Goal: Task Accomplishment & Management: Manage account settings

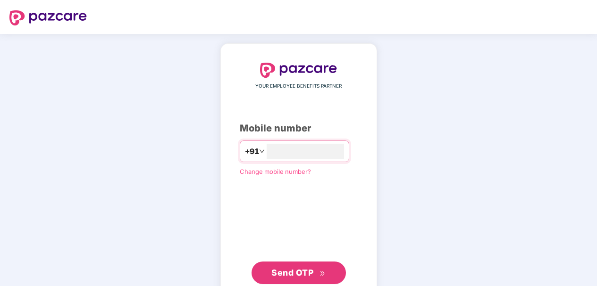
type input "**********"
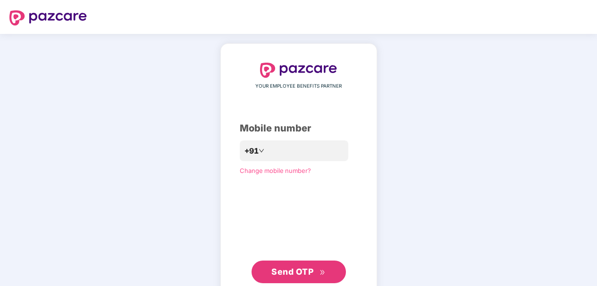
click at [305, 274] on span "Send OTP" at bounding box center [292, 272] width 42 height 10
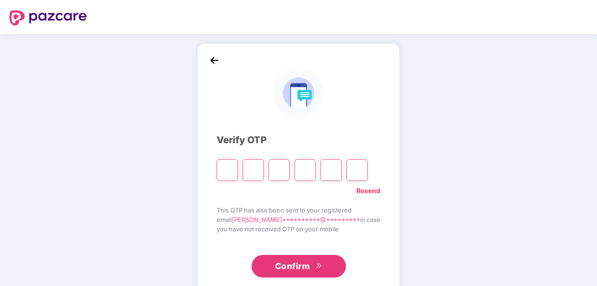
type input "*"
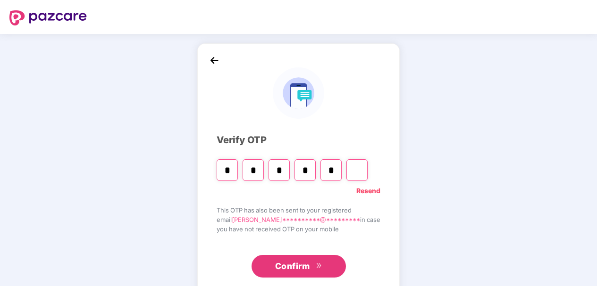
type input "*"
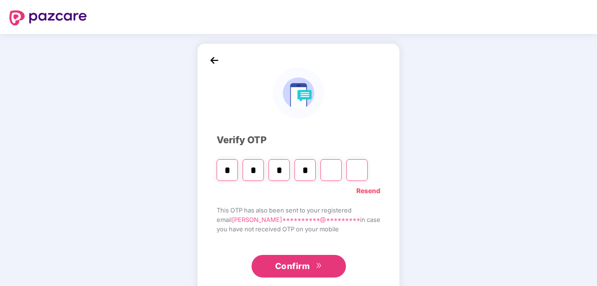
type input "*"
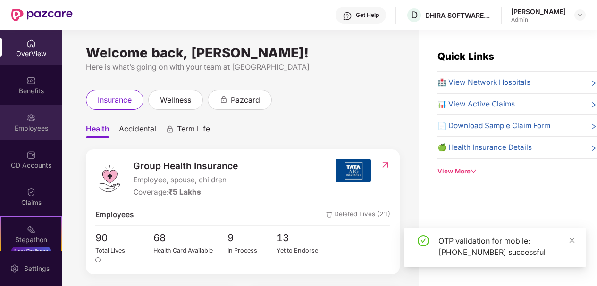
click at [29, 111] on div "Employees" at bounding box center [31, 122] width 62 height 35
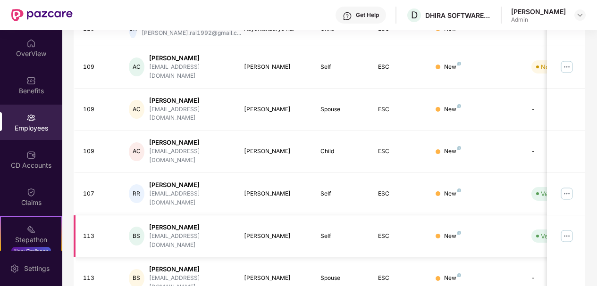
scroll to position [293, 0]
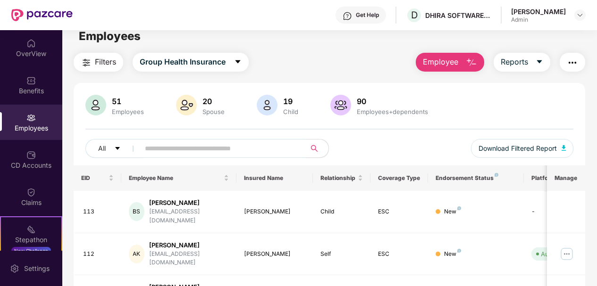
scroll to position [0, 0]
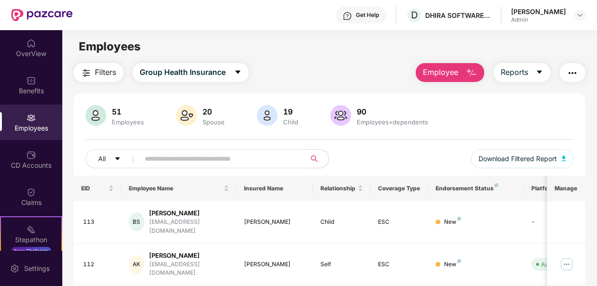
click at [167, 157] on input "text" at bounding box center [219, 159] width 148 height 14
click at [167, 157] on input "*" at bounding box center [219, 159] width 148 height 14
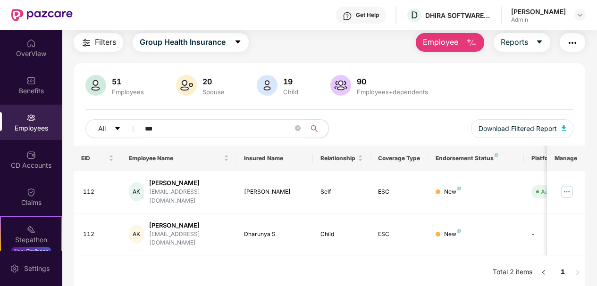
type input "***"
drag, startPoint x: 566, startPoint y: 148, endPoint x: 575, endPoint y: 158, distance: 13.4
click at [575, 158] on th "Manage" at bounding box center [566, 158] width 38 height 25
click at [490, 230] on div "New" at bounding box center [475, 234] width 81 height 9
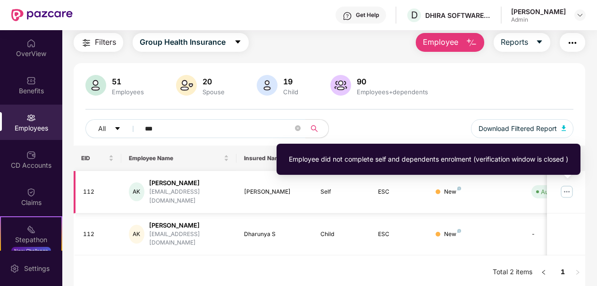
click at [539, 189] on span "Auto Verified" at bounding box center [557, 191] width 52 height 13
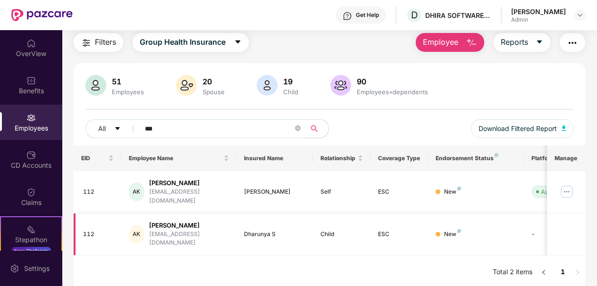
click at [519, 215] on td "New" at bounding box center [476, 235] width 96 height 42
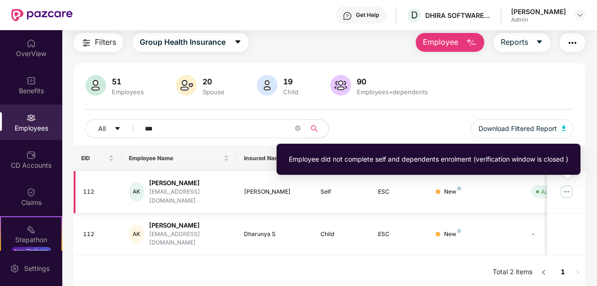
click at [541, 189] on div "Auto Verified" at bounding box center [560, 191] width 38 height 9
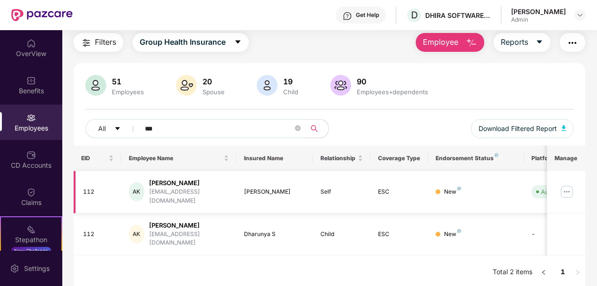
click at [568, 186] on img at bounding box center [566, 191] width 15 height 15
click at [452, 188] on div "New" at bounding box center [452, 192] width 17 height 9
click at [538, 191] on span at bounding box center [537, 192] width 3 height 3
click at [135, 184] on div "AK" at bounding box center [137, 192] width 16 height 19
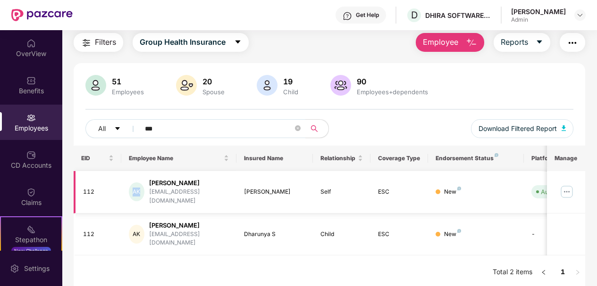
click at [135, 184] on div "AK" at bounding box center [137, 192] width 16 height 19
click at [135, 185] on div "AK" at bounding box center [137, 192] width 16 height 19
click at [572, 186] on img at bounding box center [566, 191] width 15 height 15
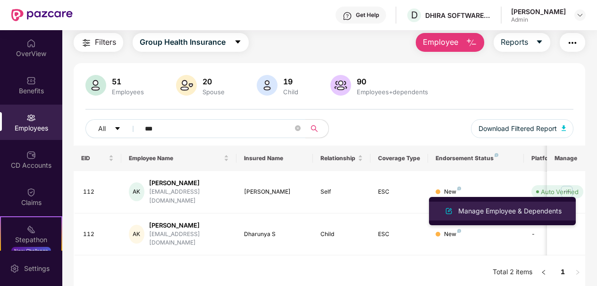
click at [478, 210] on div "Manage Employee & Dependents" at bounding box center [509, 211] width 107 height 10
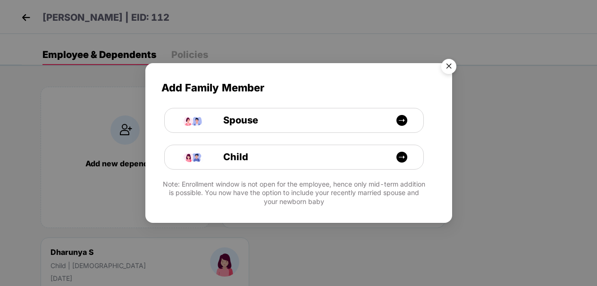
click at [286, 247] on div "Add Family Member Spouse Child Note: Enrollment window is not open for the empl…" at bounding box center [298, 143] width 597 height 286
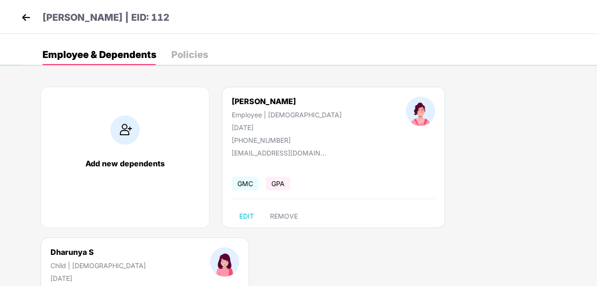
click at [181, 51] on div "Policies" at bounding box center [189, 54] width 37 height 9
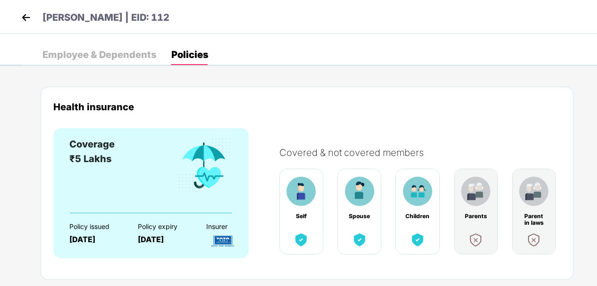
click at [125, 55] on div "Employee & Dependents" at bounding box center [99, 54] width 114 height 9
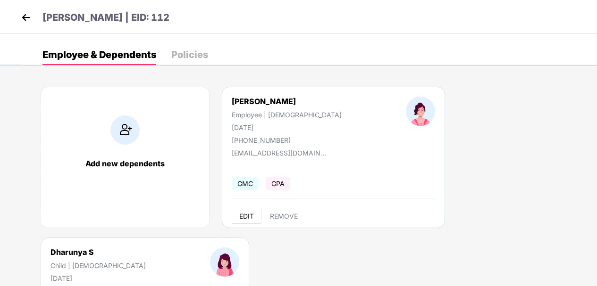
click at [240, 221] on button "EDIT" at bounding box center [247, 216] width 30 height 15
select select "******"
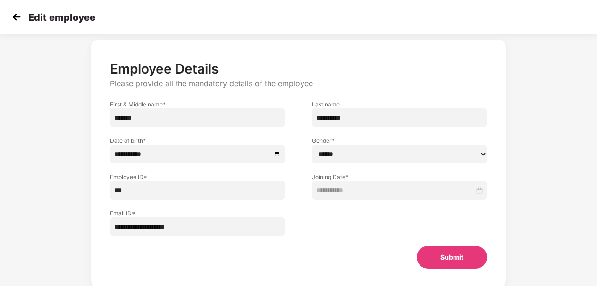
scroll to position [57, 0]
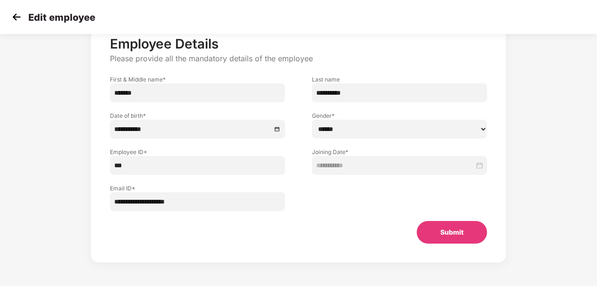
click at [444, 232] on button "Submit" at bounding box center [452, 232] width 70 height 23
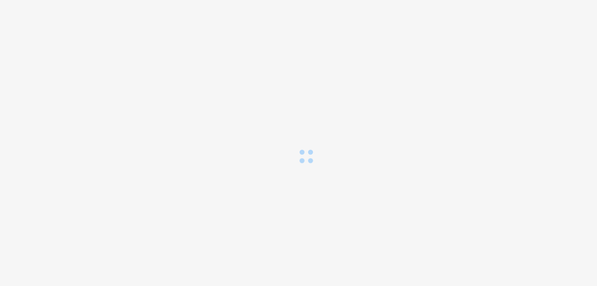
scroll to position [0, 0]
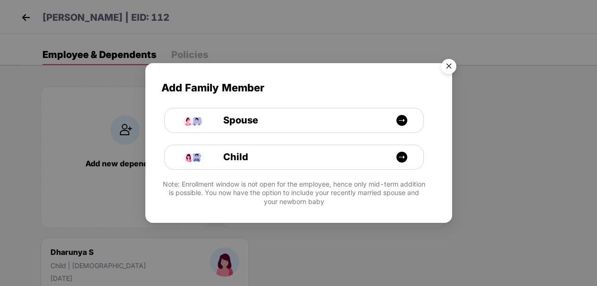
click at [452, 60] on img "Close" at bounding box center [448, 68] width 26 height 26
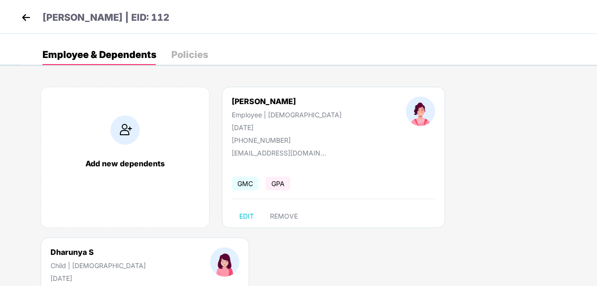
click at [80, 257] on div "Dharunya S" at bounding box center [97, 252] width 95 height 9
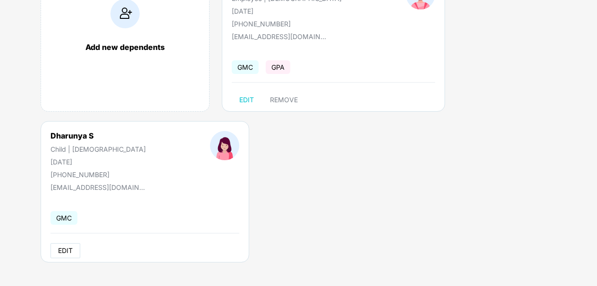
click at [62, 248] on span "EDIT" at bounding box center [65, 251] width 15 height 8
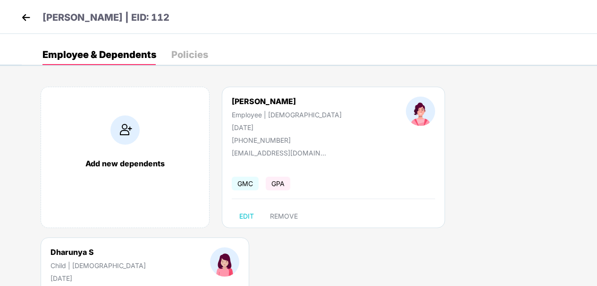
select select "*****"
select select "******"
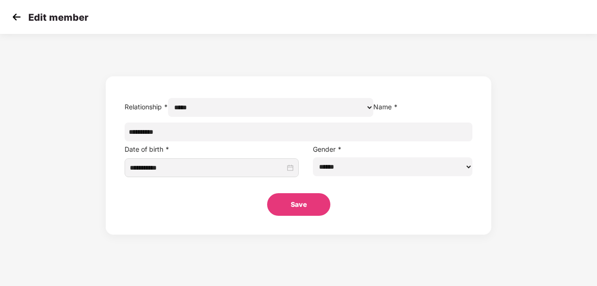
click at [374, 117] on select "****** *****" at bounding box center [271, 107] width 206 height 19
click at [195, 109] on select "****** *****" at bounding box center [271, 107] width 206 height 19
click at [288, 215] on button "Save" at bounding box center [298, 204] width 63 height 23
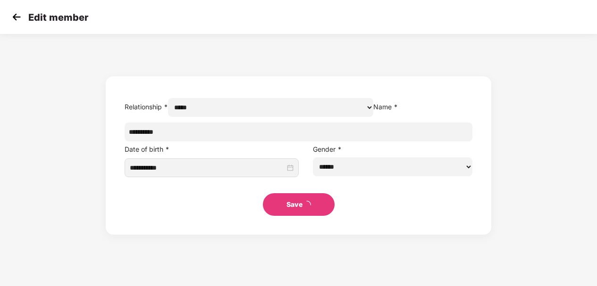
click at [288, 215] on button "Save" at bounding box center [299, 204] width 72 height 23
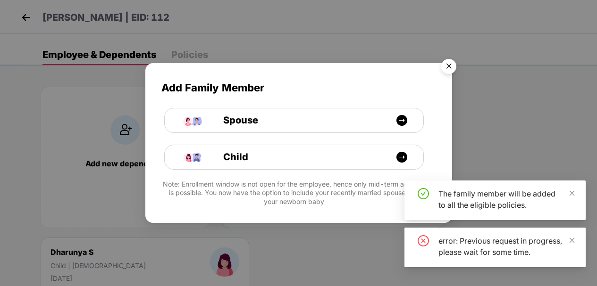
click at [447, 63] on img "Close" at bounding box center [448, 68] width 26 height 26
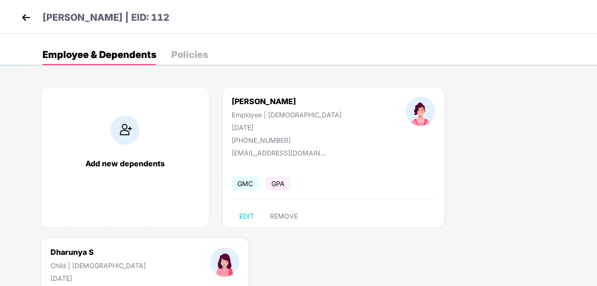
click at [28, 18] on img at bounding box center [26, 17] width 14 height 14
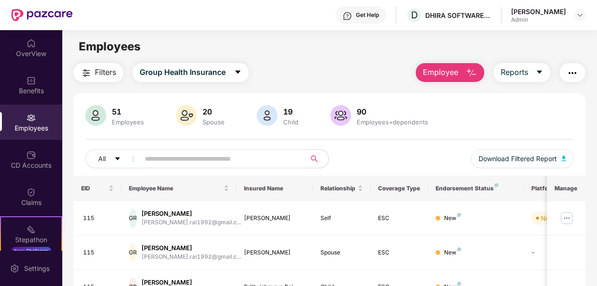
click at [162, 157] on input "text" at bounding box center [219, 159] width 148 height 14
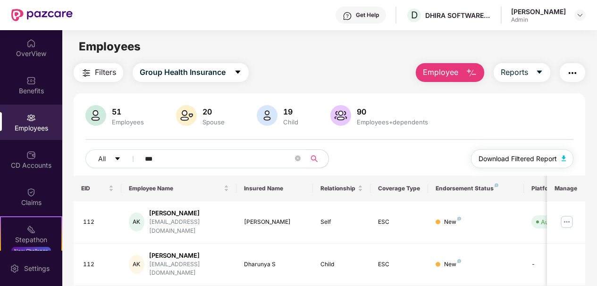
type input "***"
click at [141, 220] on div "AK" at bounding box center [137, 222] width 16 height 19
click at [567, 221] on img at bounding box center [566, 222] width 15 height 15
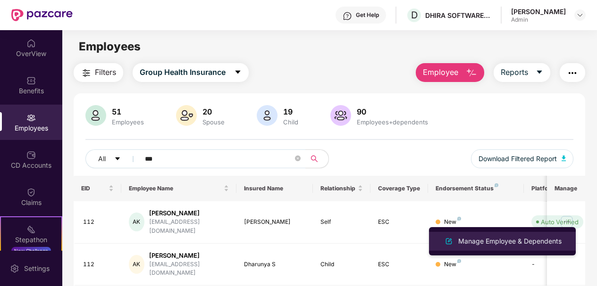
click at [496, 240] on div "Manage Employee & Dependents" at bounding box center [509, 241] width 107 height 10
click at [496, 240] on body "Get Help D DHIRA SOFTWARE LABS PRIVATE LIMITED [PERSON_NAME] Admin OverView Ben…" at bounding box center [298, 143] width 597 height 286
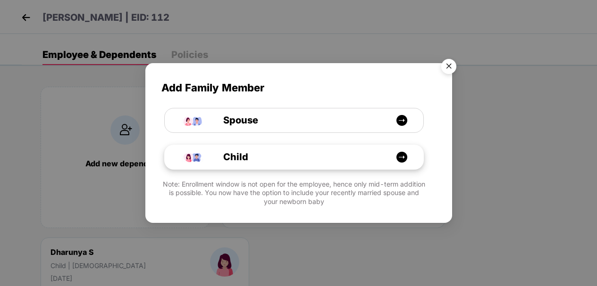
click at [235, 159] on span "Child" at bounding box center [225, 157] width 46 height 15
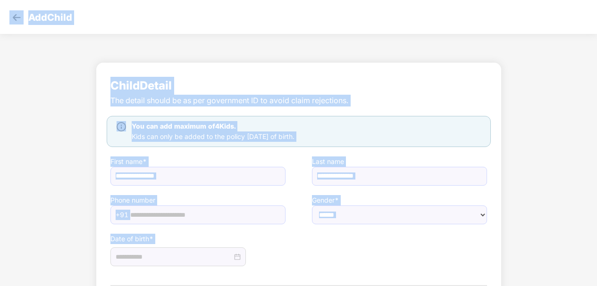
click at [13, 18] on img at bounding box center [16, 17] width 14 height 14
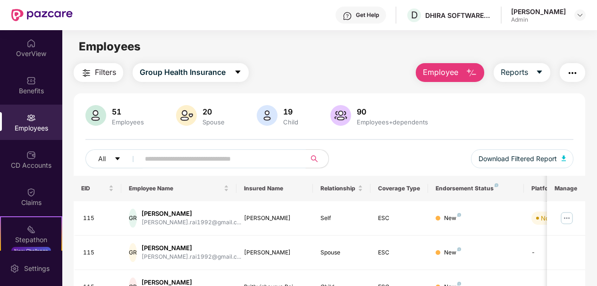
click at [158, 162] on input "text" at bounding box center [219, 159] width 148 height 14
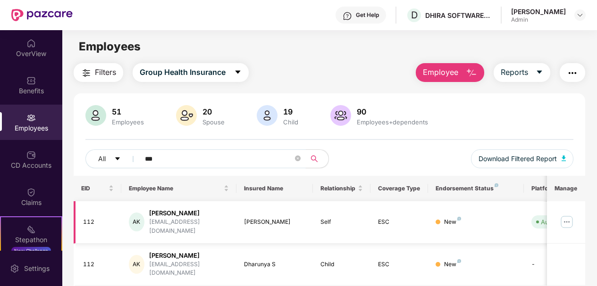
type input "***"
click at [176, 214] on div "[PERSON_NAME]" at bounding box center [189, 213] width 80 height 9
click at [141, 216] on div "AK" at bounding box center [137, 222] width 16 height 19
click at [135, 219] on div "AK" at bounding box center [137, 222] width 16 height 19
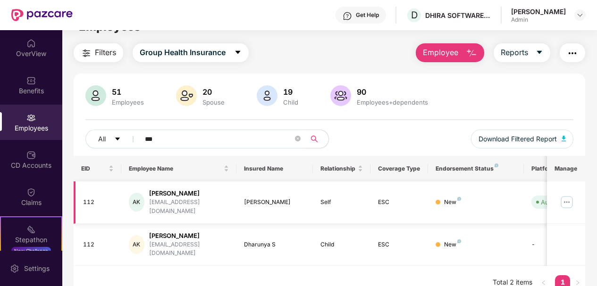
scroll to position [30, 0]
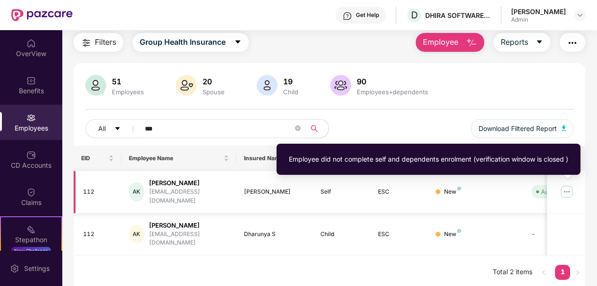
click at [541, 187] on div "Auto Verified" at bounding box center [560, 191] width 38 height 9
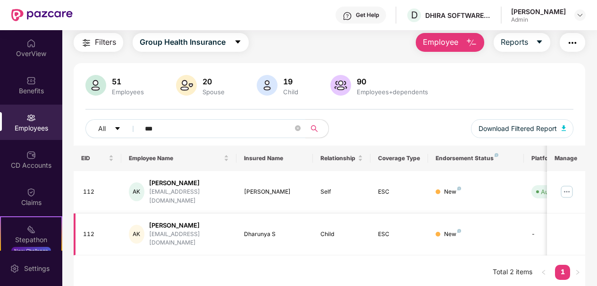
click at [136, 225] on div "AK" at bounding box center [137, 234] width 16 height 19
click at [567, 187] on img at bounding box center [566, 191] width 15 height 15
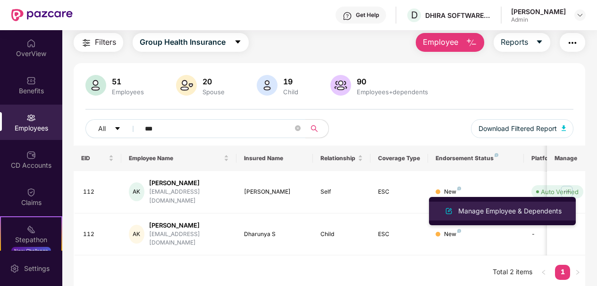
click at [509, 209] on div "Manage Employee & Dependents" at bounding box center [509, 211] width 107 height 10
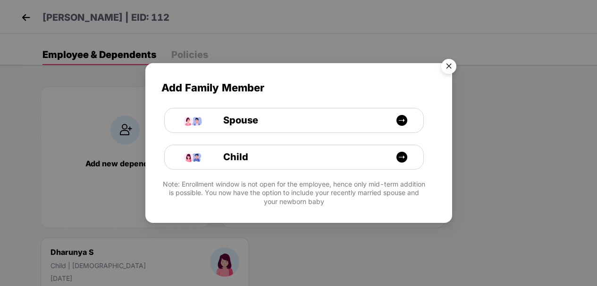
click at [448, 65] on img "Close" at bounding box center [448, 68] width 26 height 26
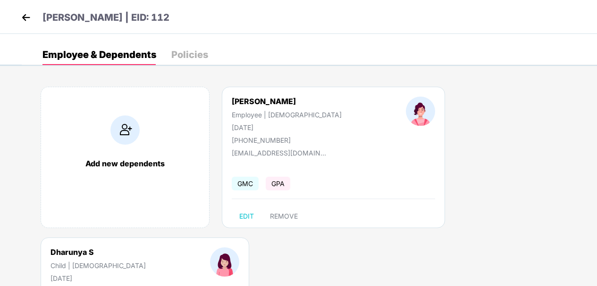
click at [190, 47] on div "Policies" at bounding box center [189, 54] width 37 height 21
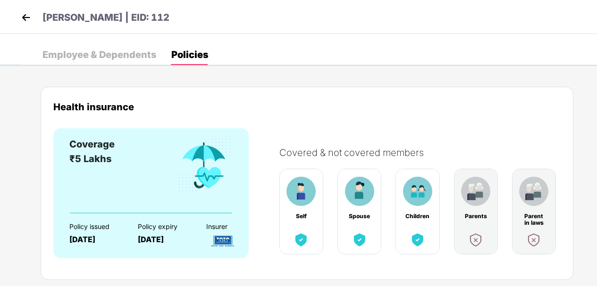
click at [305, 203] on img at bounding box center [300, 191] width 29 height 29
click at [354, 199] on img at bounding box center [359, 191] width 29 height 29
click at [301, 116] on div "Health insurance" at bounding box center [306, 114] width 507 height 27
click at [29, 21] on img at bounding box center [26, 17] width 14 height 14
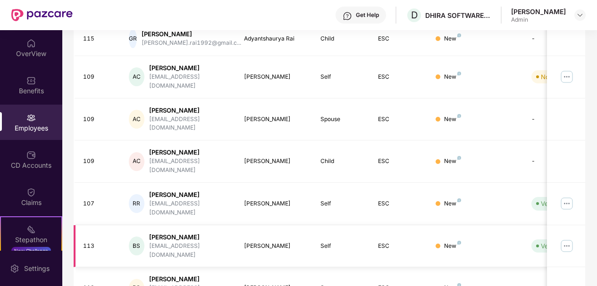
scroll to position [293, 0]
